Goal: Use online tool/utility: Utilize a website feature to perform a specific function

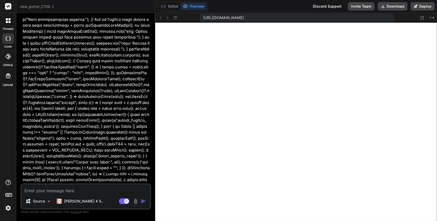
scroll to position [13004, 0]
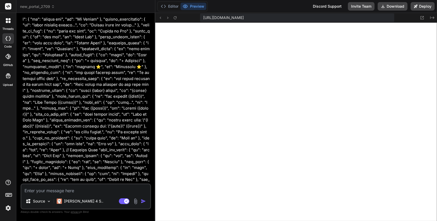
type textarea "x"
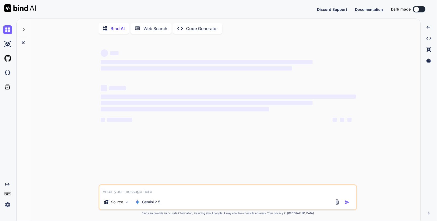
click at [8, 204] on img at bounding box center [7, 204] width 9 height 9
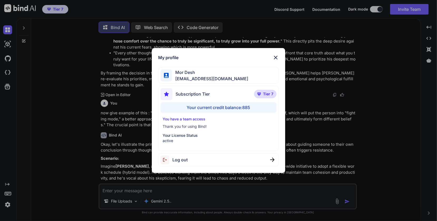
scroll to position [1273, 0]
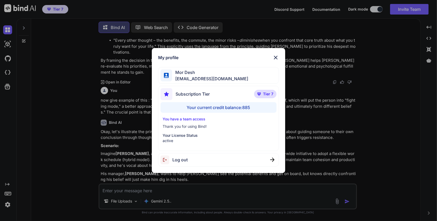
type textarea "x"
click at [276, 57] on img at bounding box center [276, 57] width 6 height 6
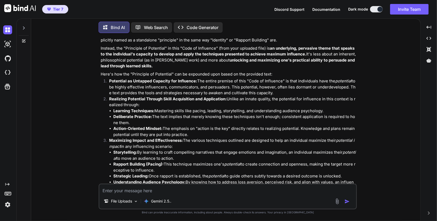
scroll to position [0, 0]
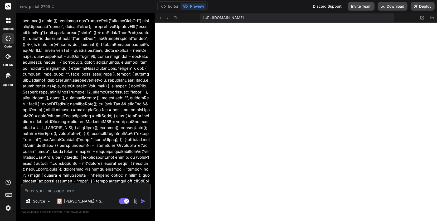
scroll to position [21539, 0]
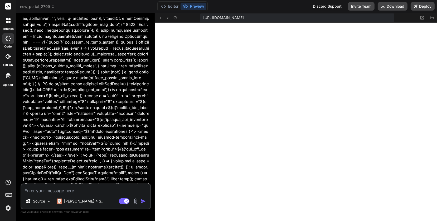
scroll to position [22667, 0]
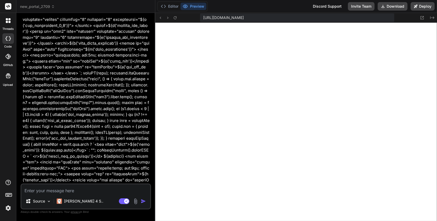
click at [27, 191] on textarea at bounding box center [85, 188] width 129 height 9
type textarea "x"
click at [37, 189] on textarea at bounding box center [85, 188] width 129 height 9
type textarea "t"
type textarea "x"
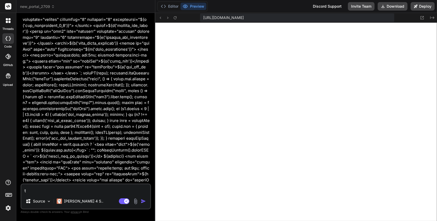
type textarea "tu"
type textarea "x"
type textarea "t"
type textarea "x"
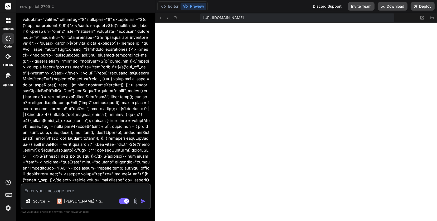
type textarea "א"
type textarea "x"
type textarea "או"
type textarea "x"
type textarea "אוק"
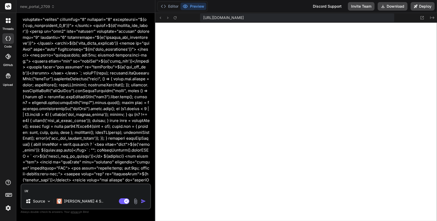
type textarea "x"
type textarea "אוקי"
type textarea "x"
type textarea "אוקיי"
type textarea "x"
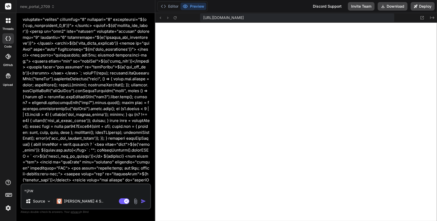
type textarea "אוקיי."
type textarea "x"
type textarea "אוקיי."
type textarea "x"
type textarea "אוקיי. א"
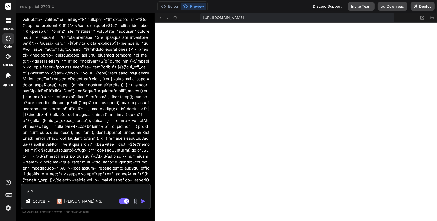
type textarea "x"
type textarea "אוקיי. אנ"
type textarea "x"
type textarea "אוקיי. אני"
type textarea "x"
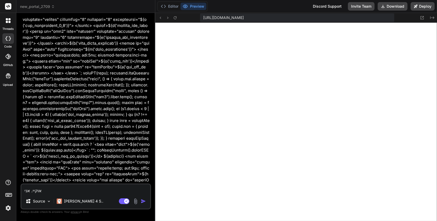
type textarea "אוקיי. אני"
type textarea "x"
type textarea "אוקיי. אני ר"
type textarea "x"
type textarea "אוקיי. אני רצ"
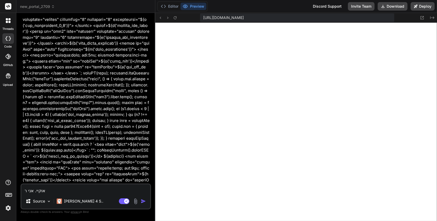
type textarea "x"
type textarea "אוקיי. אני ר"
type textarea "x"
type textarea "אוקיי. אני רו"
type textarea "x"
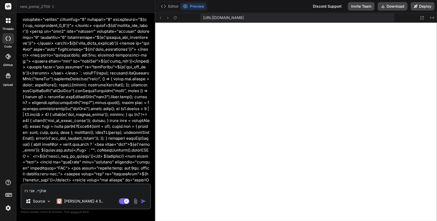
type textarea "אוקיי. אני רוצ"
type textarea "x"
type textarea "אוקיי. אני רוצה"
type textarea "x"
type textarea "אוקיי. אני רוצה"
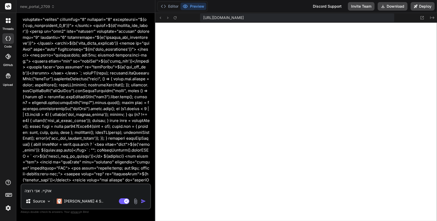
type textarea "x"
type textarea "אוקיי. אני רוצה ש"
type textarea "x"
type textarea "אוקיי. אני רוצה שנ"
type textarea "x"
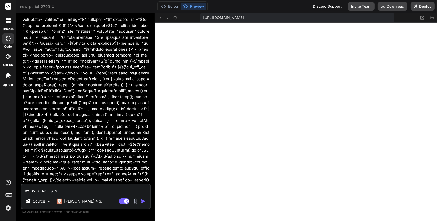
type textarea "אוקיי. אני רוצה שנת"
type textarea "x"
type textarea "אוקיי. אני רוצה שנתק"
type textarea "x"
type textarea "אוקיי. אני רוצה שנתקד"
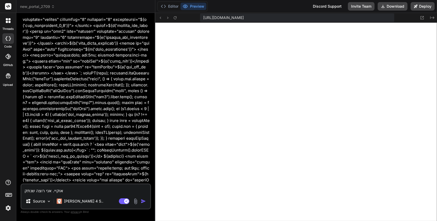
type textarea "x"
type textarea "אוקיי. אני רוצה שנתקדם"
type textarea "x"
type textarea "אוקיי. אני רוצה שנתקדם"
type textarea "x"
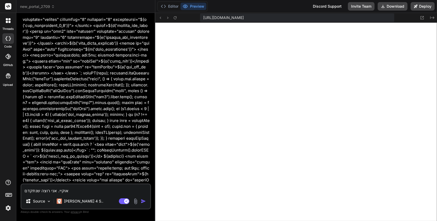
type textarea "אוקיי. אני רוצה שנתקדם ."
type textarea "x"
type textarea "אוקיי. אני רוצה שנתקדם ."
type textarea "x"
type textarea "אוקיי. אני רוצה שנתקדם . כ"
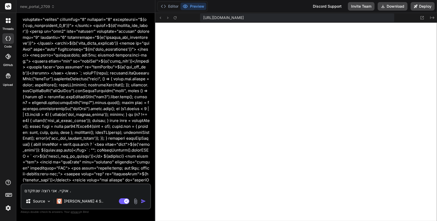
type textarea "x"
type textarea "אוקיי. אני רוצה שנתקדם . כר"
type textarea "x"
type textarea "אוקיי. אני רוצה שנתקדם . כרג"
type textarea "x"
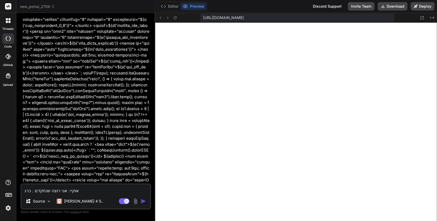
type textarea "אוקיי. אני רוצה שנתקדם . כרגע"
type textarea "x"
type textarea "אוקיי. אני רוצה שנתקדם . כרגע"
type textarea "x"
type textarea "אוקיי. אני רוצה שנתקדם . כרגע א"
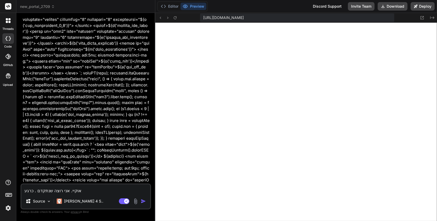
type textarea "x"
type textarea "אוקיי. אני רוצה שנתקדם . כרגע אנ"
type textarea "x"
type textarea "אוקיי. אני רוצה שנתקדם . כרגע אנו"
type textarea "x"
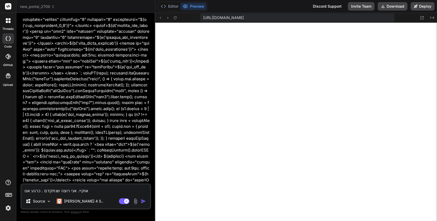
type textarea "אוקיי. אני רוצה שנתקדם . כרגע אנו"
type textarea "x"
type textarea "אוקיי. אני רוצה שנתקדם . כרגע אנו י"
type textarea "x"
type textarea "אוקיי. אני רוצה שנתקדם . כרגע אנו יכ"
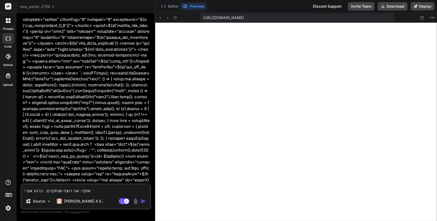
type textarea "x"
type textarea "אוקיי. אני רוצה שנתקדם . כרגע אנו יכו"
type textarea "x"
type textarea "אוקיי. אני רוצה שנתקדם . כרגע אנו יכול"
type textarea "x"
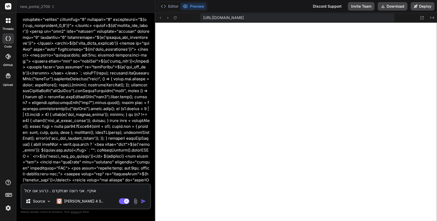
type textarea "אוקיי. אני רוצה שנתקדם . כרגע אנו יכולי"
type textarea "x"
type textarea "אוקיי. אני רוצה שנתקדם . כרגע אנו יכולים"
type textarea "x"
type textarea "אוקיי. אני רוצה שנתקדם . כרגע אנו יכוליםל"
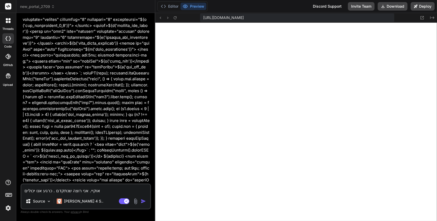
type textarea "x"
type textarea "אוקיי. אני רוצה שנתקדם . כרגע אנו יכוליםלש"
type textarea "x"
type textarea "אוקיי. אני רוצה שנתקדם . כרגע אנו יכוליםלשמ"
type textarea "x"
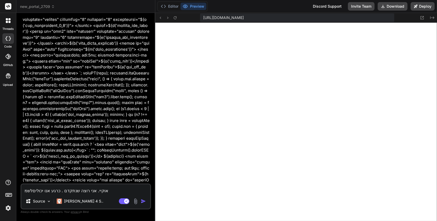
type textarea "אוקיי. אני רוצה שנתקדם . כרגע אנו יכוליםלשמו"
type textarea "x"
type textarea "אוקיי. אני רוצה שנתקדם . כרגע אנו יכוליםלשמ"
type textarea "x"
type textarea "אוקיי. אני רוצה שנתקדם . כרגע אנו יכוליםלש"
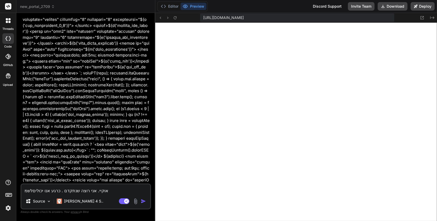
type textarea "x"
type textarea "אוקיי. אני רוצה שנתקדם . כרגע אנו יכוליםל"
type textarea "x"
type textarea "אוקיי. אני רוצה שנתקדם . כרגע אנו יכולים"
type textarea "x"
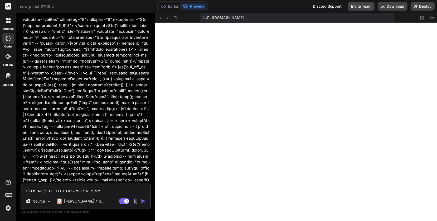
type textarea "אוקיי. אני רוצה שנתקדם . כרגע אנו יכולים"
type textarea "x"
type textarea "אוקיי. אני רוצה שנתקדם . כרגע אנו יכולים ל"
type textarea "x"
type textarea "אוקיי. אני רוצה שנתקדם . כרגע אנו יכולים לש"
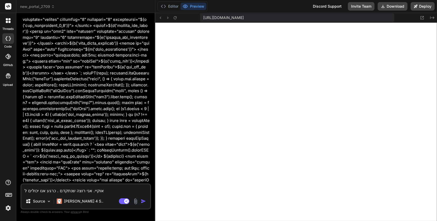
type textarea "x"
type textarea "אוקיי. אני רוצה שנתקדם . כרגע אנו יכולים לשמ"
type textarea "x"
type textarea "אוקיי. אני רוצה שנתקדם . כרגע אנו יכולים לשמו"
type textarea "x"
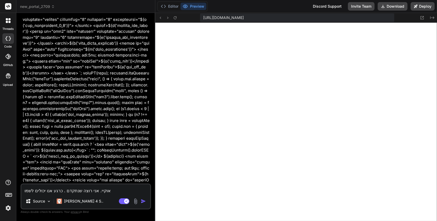
type textarea "אוקיי. אני רוצה שנתקדם . כרגע אנו יכולים לשמור"
type textarea "x"
type textarea "אוקיי. אני רוצה שנתקדם . כרגע אנו יכולים לשמור"
type textarea "x"
type textarea "אוקיי. אני רוצה שנתקדם . כרגע אנו יכולים לשמור א"
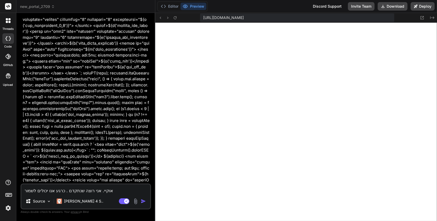
type textarea "x"
type textarea "אוקיי. אני רוצה שנתקדם . כרגע אנו יכולים לשמור את"
type textarea "x"
type textarea "אוקיי. אני רוצה שנתקדם . כרגע אנו יכולים לשמור את"
type textarea "x"
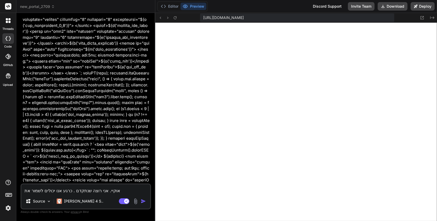
type textarea "אוקיי. אני רוצה שנתקדם . כרגע אנו יכולים לשמור את ה"
type textarea "x"
type textarea "אוקיי. אני רוצה שנתקדם . כרגע אנו יכולים לשמור את המ"
type textarea "x"
type textarea "אוקיי. אני רוצה שנתקדם . כרגע אנו יכולים לשמור את המי"
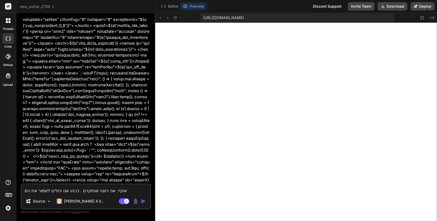
type textarea "x"
type textarea "אוקיי. אני רוצה שנתקדם . כרגע אנו יכולים לשמור את המיד"
type textarea "x"
type textarea "אוקיי. אני רוצה שנתקדם . כרגע אנו יכולים לשמור את המידע"
type textarea "x"
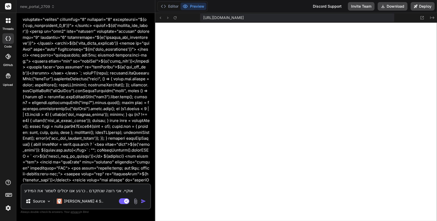
type textarea "אוקיי. אני רוצה שנתקדם . כרגע אנו יכולים לשמור את המידע"
type textarea "x"
type textarea "אוקיי. אני רוצה שנתקדם . כרגע אנו יכולים לשמור את המידע ב"
type textarea "x"
type textarea "אוקיי. אני רוצה שנתקדם . כרגע אנו יכולים לשמור את המידע בפ"
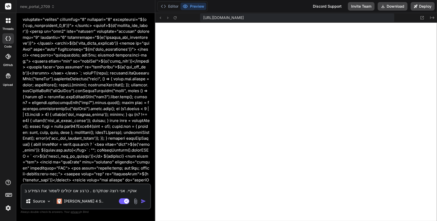
type textarea "x"
type textarea "אוקיי. אני רוצה שנתקדם . כרגע אנו יכולים לשמור את המידע ב"
type textarea "x"
type textarea "אוקיי. אני רוצה שנתקדם . כרגע אנו יכולים לשמור את המידע בד"
type textarea "x"
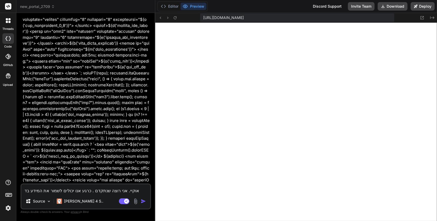
type textarea "אוקיי. אני רוצה שנתקדם . כרגע אנו יכולים לשמור את המידע בדפ"
type textarea "x"
type textarea "אוקיי. אני רוצה שנתקדם . כרגע אנו יכולים לשמור את המידע בדפד"
type textarea "x"
type textarea "אוקיי. אני רוצה שנתקדם . כרגע אנו יכולים לשמור את המידע בדפדפ"
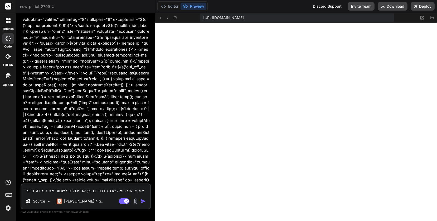
type textarea "x"
type textarea "אוקיי. אני רוצה שנתקדם . כרגע אנו יכולים לשמור את המידע בדפדפן"
type textarea "x"
type textarea "אוקיי. אני רוצה שנתקדם . כרגע אנו יכולים לשמור את המידע בדפדפן"
type textarea "x"
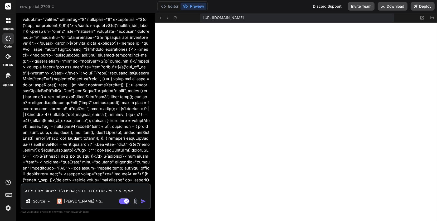
type textarea "אוקיי. אני רוצה שנתקדם . כרגע אנו יכולים לשמור את המידע בדפדפן ו"
type textarea "x"
type textarea "אוקיי. אני רוצה שנתקדם . כרגע אנו יכולים לשמור את המידע בדפדפן וג"
type textarea "x"
type textarea "אוקיי. אני רוצה שנתקדם . כרגע אנו יכולים לשמור את המידע בדפדפן וגם"
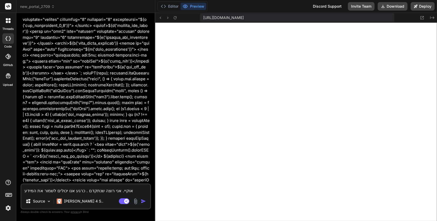
type textarea "x"
type textarea "אוקיי. אני רוצה שנתקדם . כרגע אנו יכולים לשמור את המידע בדפדפן וגם"
type textarea "x"
type textarea "אוקיי. אני רוצה שנתקדם . כרגע אנו יכולים לשמור את המידע בדפדפן וגם ב"
type textarea "x"
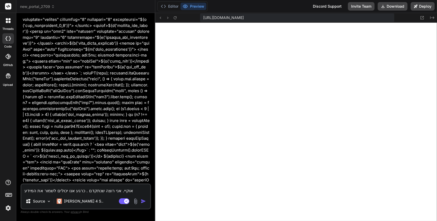
type textarea "אוקיי. אני רוצה שנתקדם . כרגע אנו יכולים לשמור את המידע בדפדפן וגם בד"
type textarea "x"
type textarea "אוקיי. אני רוצה שנתקדם . כרגע אנו יכולים לשמור את המידע בדפדפן וגם בדי"
type textarea "x"
type textarea "אוקיי. אני רוצה שנתקדם . כרגע אנו יכולים לשמור את המידע בדפדפן וגם בדיס"
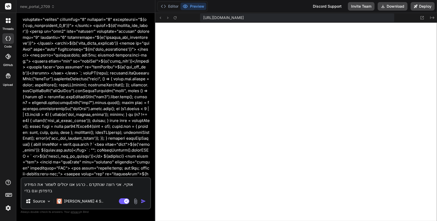
type textarea "x"
type textarea "אוקיי. אני רוצה שנתקדם . כרגע אנו יכולים לשמור את המידע בדפדפן וגם בדיסק"
type textarea "x"
type textarea "אוקיי. אני רוצה שנתקדם . כרגע אנו יכולים לשמור את המידע בדפדפן וגם בדיסק"
type textarea "x"
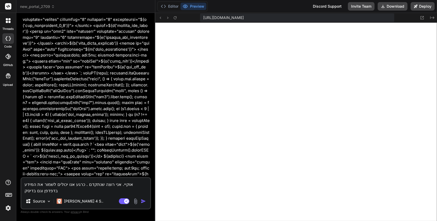
type textarea "אוקיי. אני רוצה שנתקדם . כרגע אנו יכולים לשמור את המידע בדפדפן וגם בדיסק ה"
type textarea "x"
type textarea "אוקיי. אני רוצה שנתקדם . כרגע אנו יכולים לשמור את המידע בדפדפן וגם בדיסק המ"
type textarea "x"
type textarea "אוקיי. אני רוצה שנתקדם . כרגע אנו יכולים לשמור את המידע בדפדפן וגם בדיסק המק"
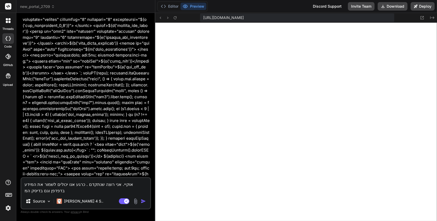
type textarea "x"
type textarea "אוקיי. אני רוצה שנתקדם . כרגע אנו יכולים לשמור את המידע בדפדפן וגם בדיסק המקו"
type textarea "x"
type textarea "אוקיי. אני רוצה שנתקדם . כרגע אנו יכולים לשמור את המידע בדפדפן וגם בדיסק המקומ"
type textarea "x"
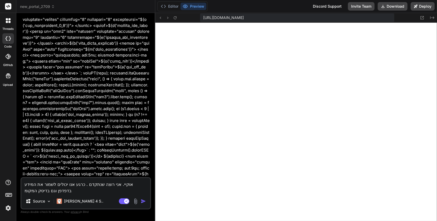
type textarea "אוקיי. אני רוצה שנתקדם . כרגע אנו יכולים לשמור את המידע בדפדפן וגם בדיסק המקומי"
type textarea "x"
type textarea "אוקיי. אני רוצה שנתקדם . כרגע אנו יכולים לשמור את המידע בדפדפן וגם בדיסק המקומי"
type textarea "x"
type textarea "אוקיי. אני רוצה שנתקדם . כרגע אנו יכולים לשמור את המידע בדפדפן וגם בדיסק המקומי…"
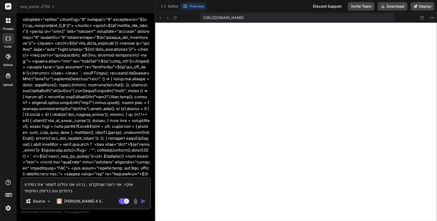
type textarea "x"
type textarea "אוקיי. אני רוצה שנתקדם . כרגע אנו יכולים לשמור את המידע בדפדפן וגם בדיסק המקומי…"
type textarea "x"
type textarea "אוקיי. אני רוצה שנתקדם . כרגע אנו יכולים לשמור את המידע בדפדפן וגם בדיסק המקומי…"
type textarea "x"
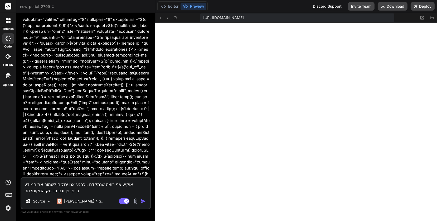
type textarea "אוקיי. אני רוצה שנתקדם . כרגע אנו יכולים לשמור את המידע בדפדפן וגם בדיסק המקומי…"
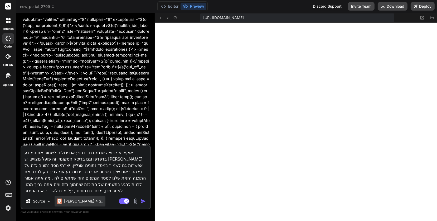
click at [75, 201] on p "[PERSON_NAME] 4 S.." at bounding box center [83, 200] width 39 height 5
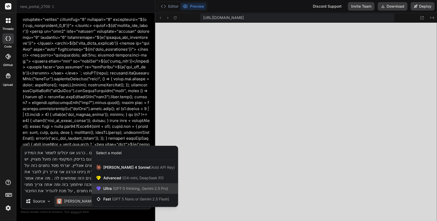
click at [116, 187] on span "(GPT-5 thinking, Gemini 2.5 Pro)" at bounding box center [140, 188] width 56 height 4
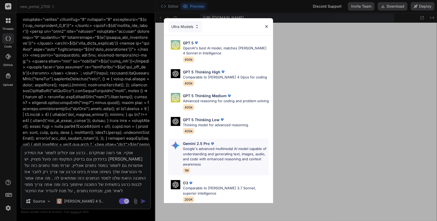
click at [201, 146] on p "Google's advanced multimodal AI model capable of understanding and generating t…" at bounding box center [226, 156] width 86 height 21
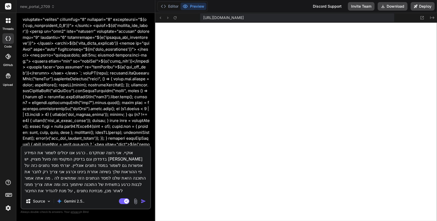
click at [141, 201] on img "button" at bounding box center [143, 200] width 5 height 5
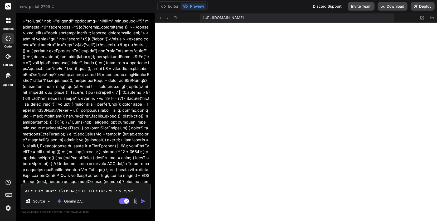
scroll to position [22953, 0]
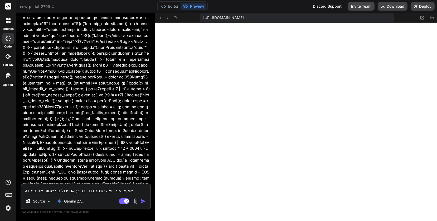
click at [39, 190] on textarea "אוקיי. אני רוצה שנתקדם . כרגע אנו יכולים לשמור את המידע בדפדפן וגם בדיסק המקומי…" at bounding box center [85, 188] width 129 height 9
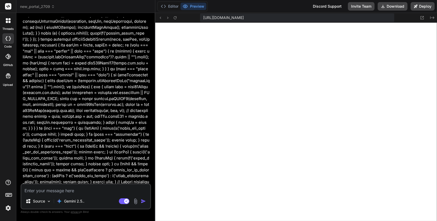
scroll to position [23317, 0]
click at [121, 201] on rect at bounding box center [124, 201] width 11 height 6
click at [30, 190] on textarea at bounding box center [85, 188] width 129 height 9
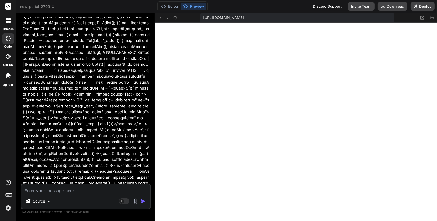
scroll to position [23772, 0]
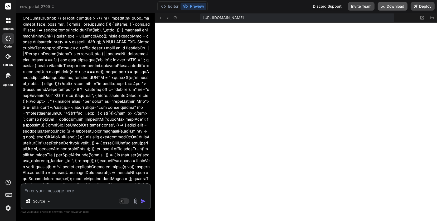
click at [394, 6] on button "Download" at bounding box center [393, 6] width 30 height 8
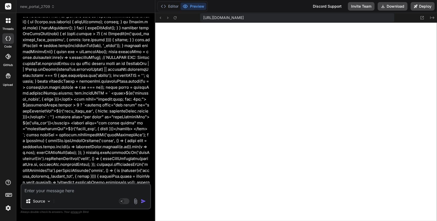
scroll to position [23748, 0]
